Goal: Task Accomplishment & Management: Use online tool/utility

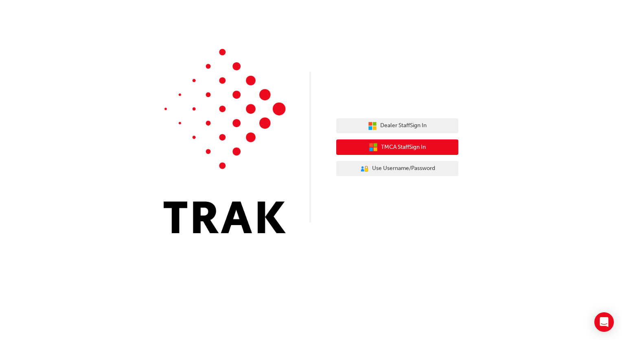
click at [417, 146] on span "TMCA Staff Sign In" at bounding box center [403, 147] width 45 height 9
click at [374, 146] on icon "button" at bounding box center [376, 145] width 4 height 4
click at [414, 148] on span "TMCA Staff Sign In" at bounding box center [403, 147] width 45 height 9
click at [422, 151] on span "TMCA Staff Sign In" at bounding box center [403, 147] width 45 height 9
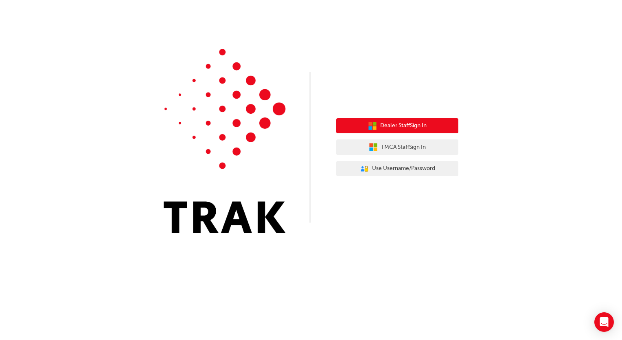
click at [431, 128] on button "Dealer Staff Sign In" at bounding box center [397, 125] width 122 height 15
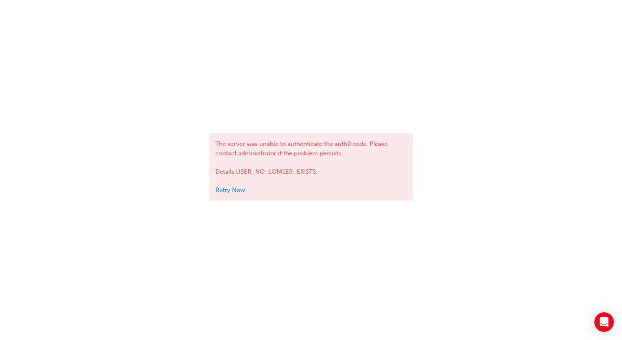
click at [236, 188] on link "Retry Now" at bounding box center [230, 189] width 30 height 7
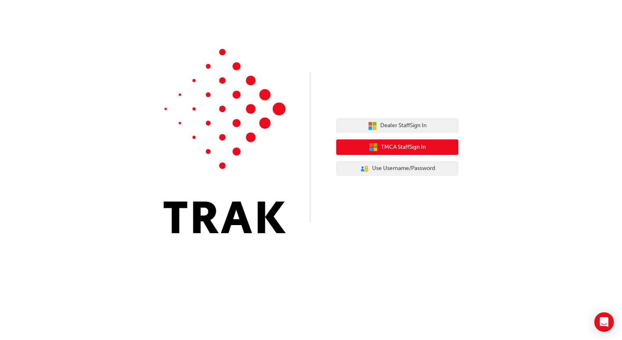
click at [433, 146] on button "TMCA Staff Sign In" at bounding box center [397, 146] width 122 height 15
